Goal: Task Accomplishment & Management: Manage account settings

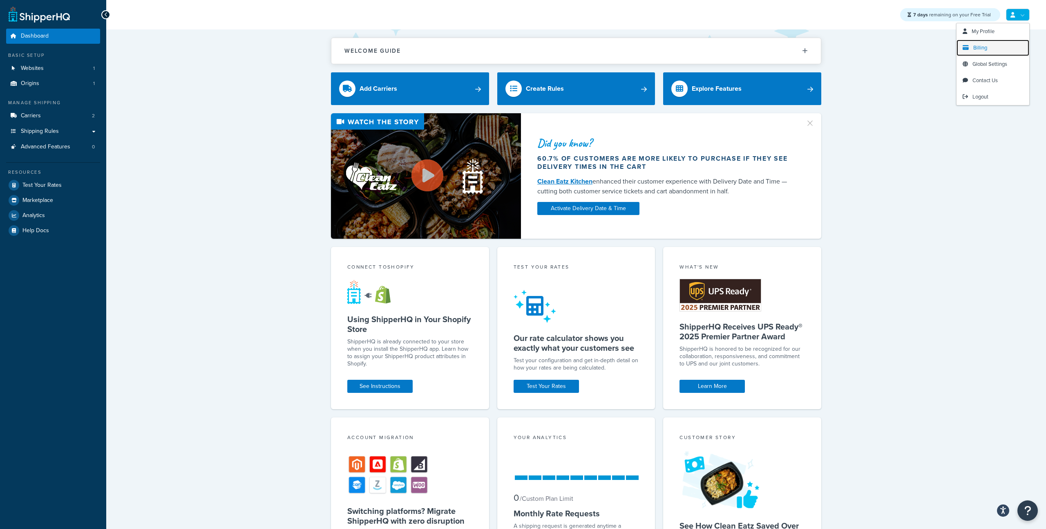
click at [993, 44] on link "Billing" at bounding box center [993, 48] width 73 height 16
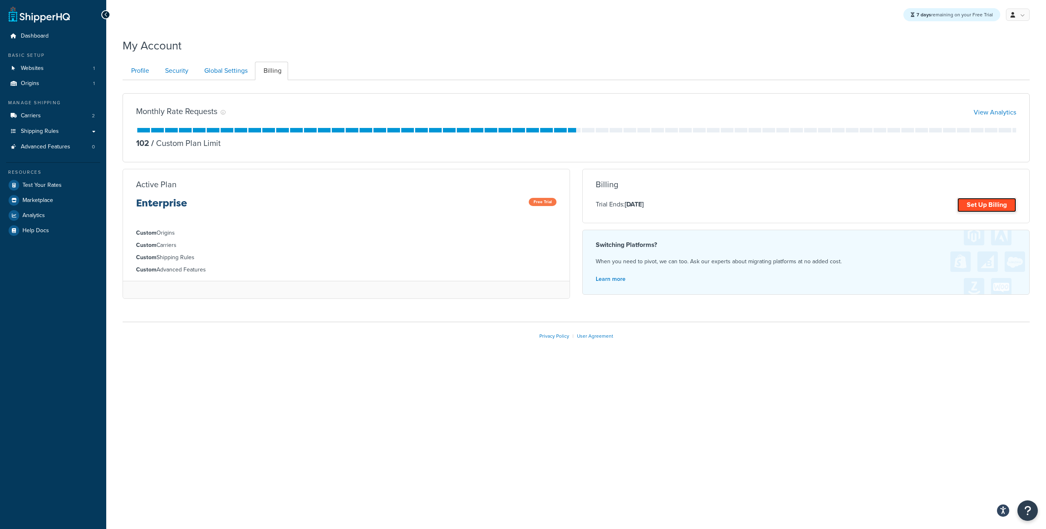
click at [979, 204] on link "Set Up Billing" at bounding box center [987, 205] width 59 height 14
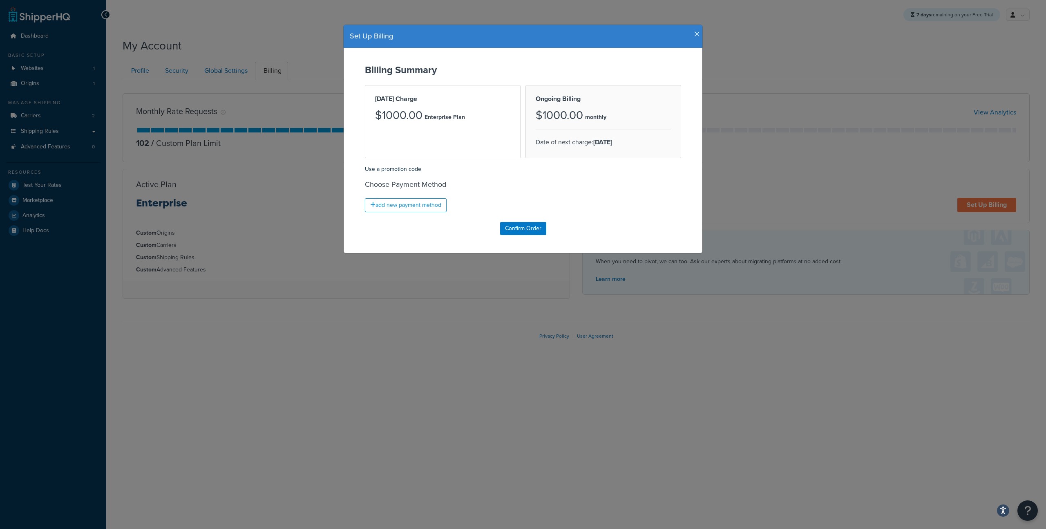
click at [694, 36] on icon "button" at bounding box center [697, 34] width 6 height 7
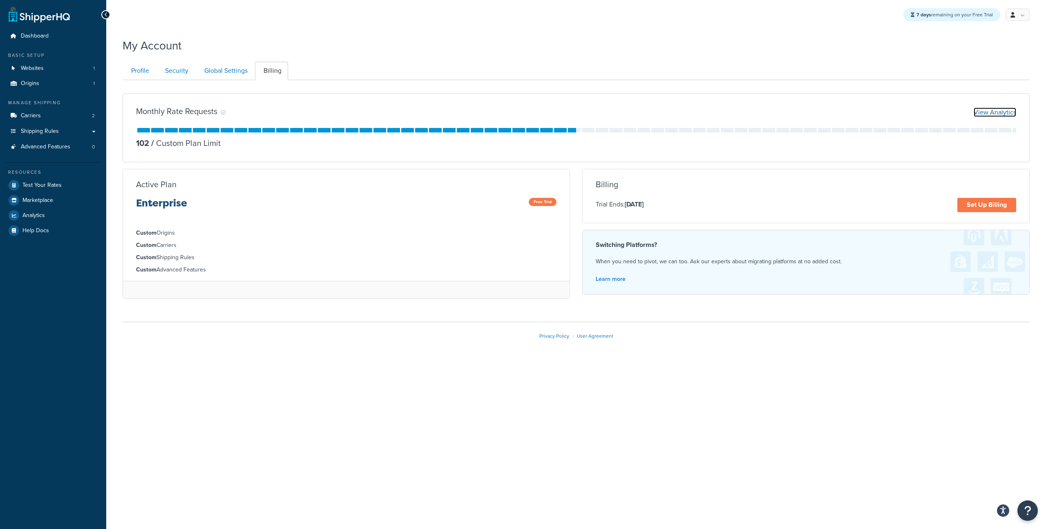
click at [988, 110] on link "View Analytics" at bounding box center [995, 111] width 43 height 9
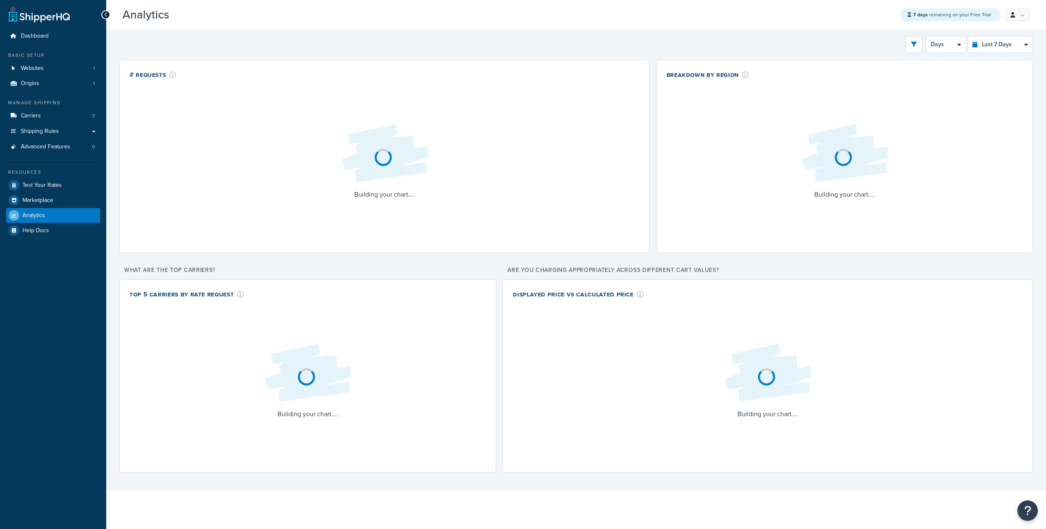
select select "last_7_days"
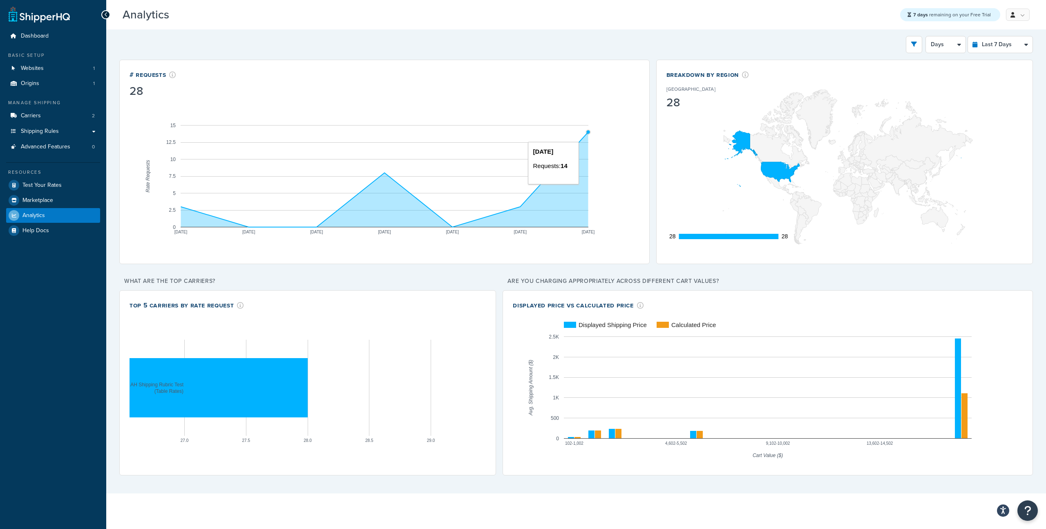
click at [587, 134] on circle "A chart." at bounding box center [588, 132] width 5 height 5
click at [970, 13] on span "7 days remaining on your Free Trial" at bounding box center [952, 14] width 78 height 7
click at [911, 17] on icon at bounding box center [910, 14] width 4 height 5
click at [918, 14] on strong "7 days" at bounding box center [920, 14] width 15 height 7
click at [967, 13] on span "7 days remaining on your Free Trial" at bounding box center [952, 14] width 78 height 7
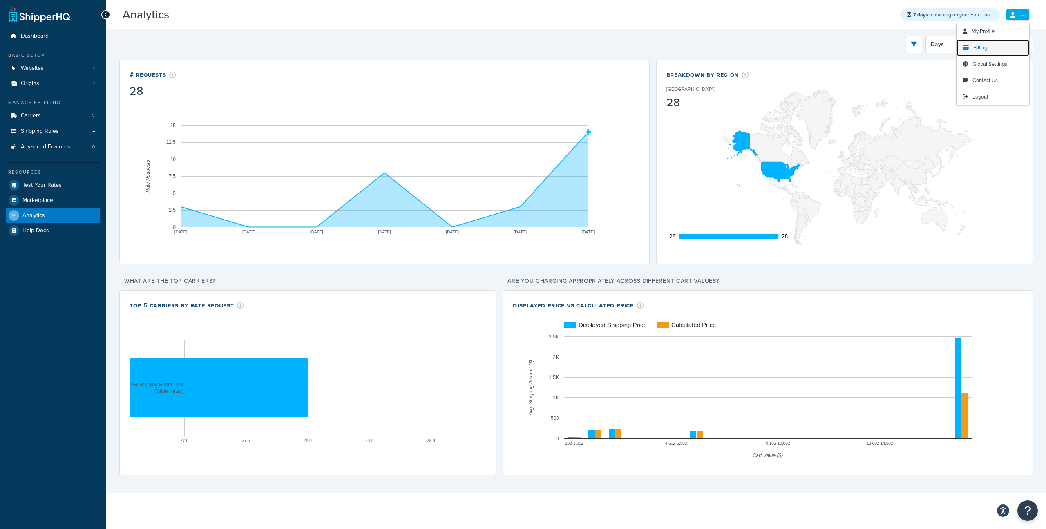
click at [980, 46] on span "Billing" at bounding box center [981, 48] width 14 height 8
